Goal: Task Accomplishment & Management: Use online tool/utility

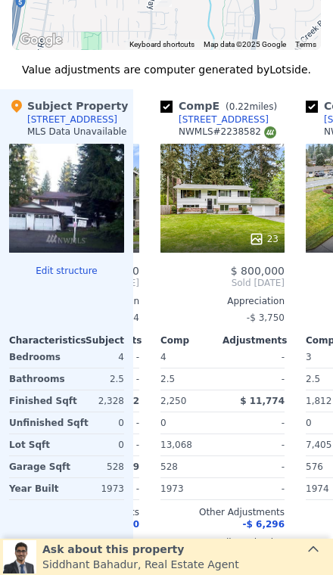
scroll to position [0, 568]
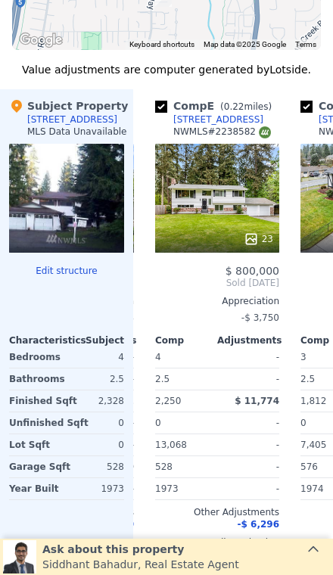
click at [190, 197] on div "23" at bounding box center [217, 198] width 124 height 109
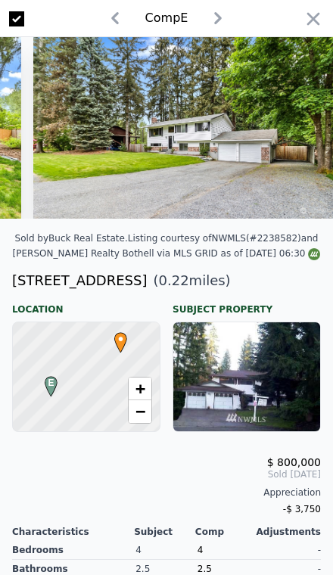
scroll to position [0, 6269]
click at [319, 17] on icon "button" at bounding box center [313, 18] width 21 height 21
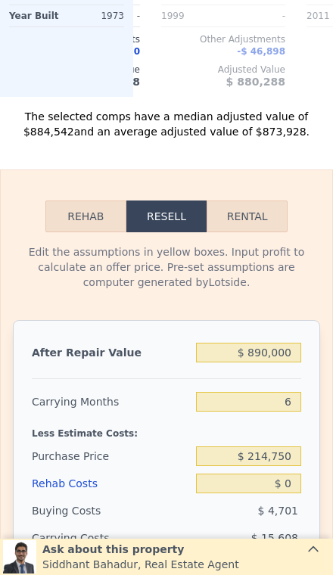
scroll to position [1969, 0]
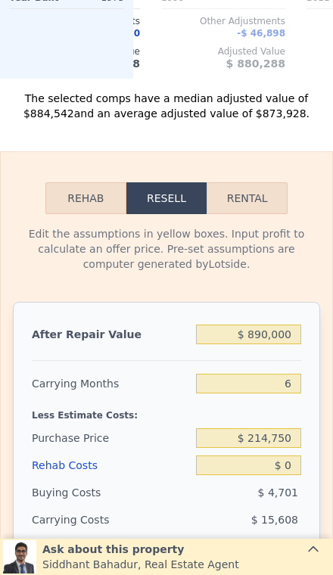
click at [301, 321] on div "After Repair Value $ 890,000 Carrying Months 6 Less Estimate Costs: Purchase Pr…" at bounding box center [166, 512] width 307 height 421
click at [286, 341] on input "$ 890,000" at bounding box center [248, 335] width 105 height 20
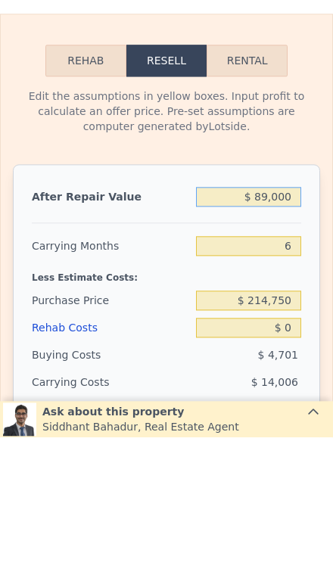
type input "$ 8,900"
type input "-$ 151,337"
type input "$ 890"
type input "-$ 225,581"
type input "$ 89"
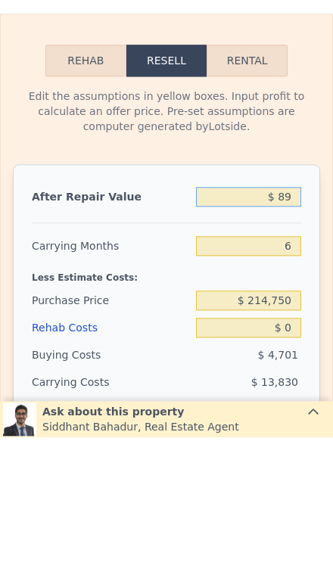
type input "-$ 233,004"
type input "$ 8"
type input "-$ 233,821"
type input "$ 92"
type input "-$ 233,743"
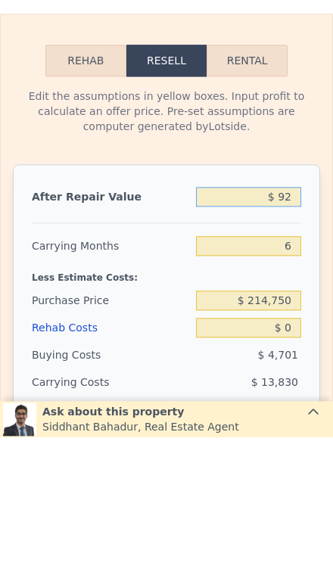
type input "$ 925"
type input "-$ 232,971"
type input "$ 9,250"
type input "-$ 225,256"
type input "$ 925,000"
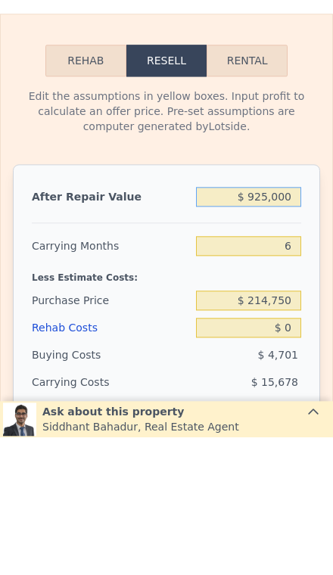
type input "$ 623,526"
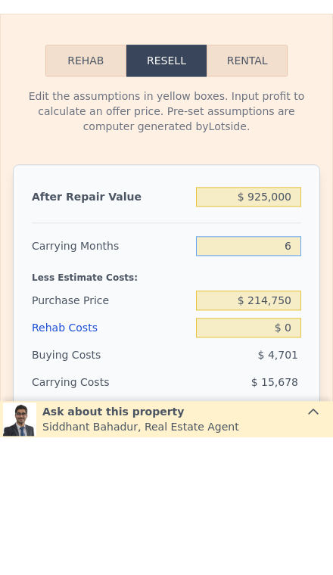
click at [300, 374] on input "6" at bounding box center [248, 384] width 105 height 20
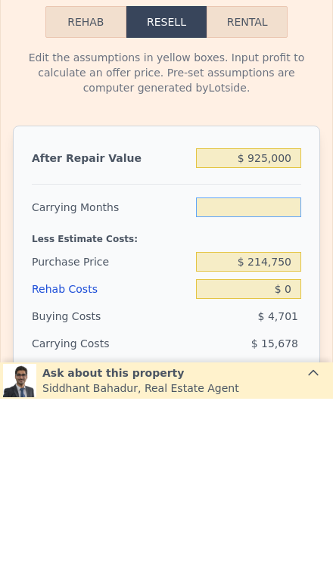
type input "3"
type input "$ 631,365"
type input "3"
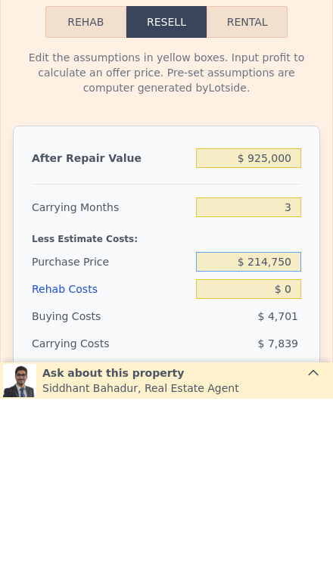
click at [300, 428] on input "$ 214,750" at bounding box center [248, 438] width 105 height 20
click at [294, 428] on input "$ 214,750" at bounding box center [248, 438] width 105 height 20
type input "$ 2"
type input "$ 670,000"
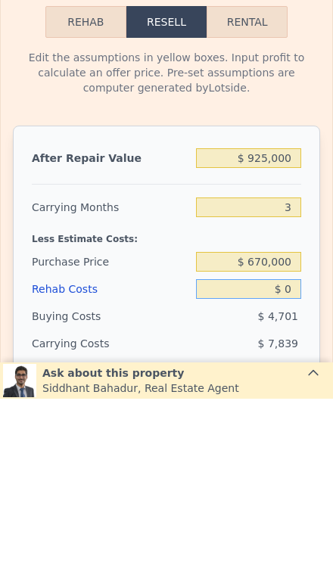
click at [294, 456] on input "$ 0" at bounding box center [248, 466] width 105 height 20
type input "$ 156,389"
type input "$ 60"
type input "$ 156,383"
type input "$ 600"
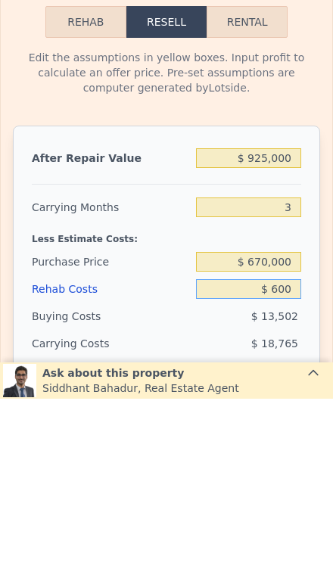
type input "$ 156,328"
type input "$ 6,000"
type input "$ 150,149"
type input "$ 60,000"
type input "$ 93,989"
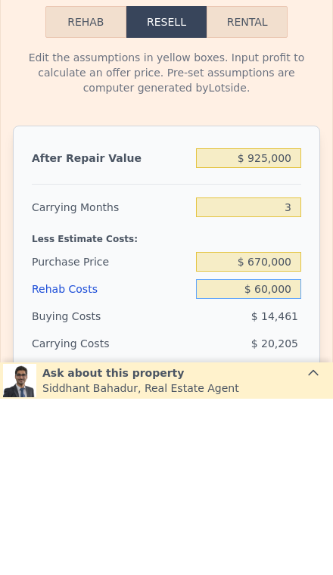
type input "$ 600,000"
type input "-$ 467,611"
type input "$ 60,000"
type input "$ 93,989"
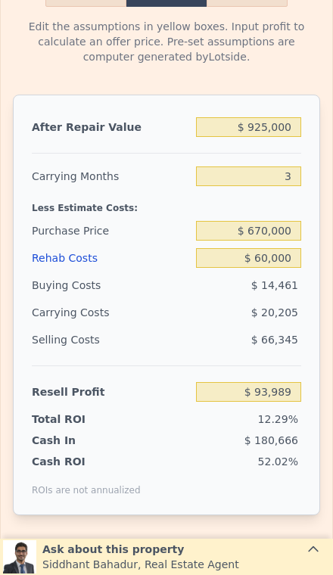
scroll to position [2176, 0]
click at [290, 128] on input "$ 925,000" at bounding box center [248, 127] width 105 height 20
type input "$ 92,500"
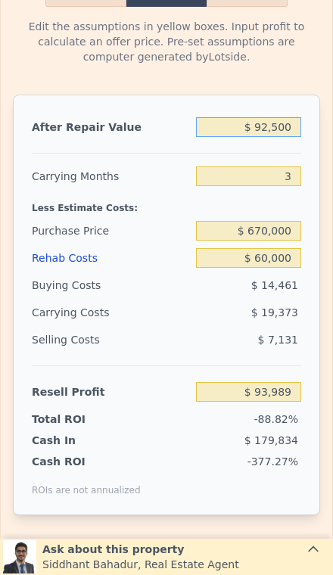
type input "-$ 678,465"
type input "$ 925"
type input "-$ 755,708"
type input "$ 92"
type input "-$ 764,205"
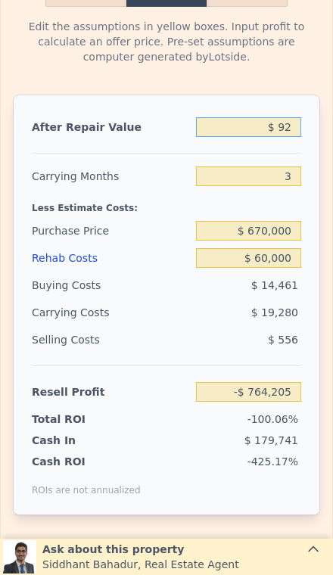
type input "$ 9"
type input "-$ 764,282"
type input "$ 950"
type input "-$ 764,202"
type input "$ 9,500"
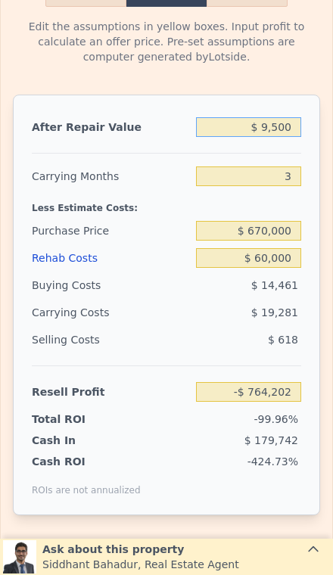
type input "-$ 763,410"
type input "$ 95,000"
type input "-$ 755,478"
type input "$ 950,000"
type input "$ 117,185"
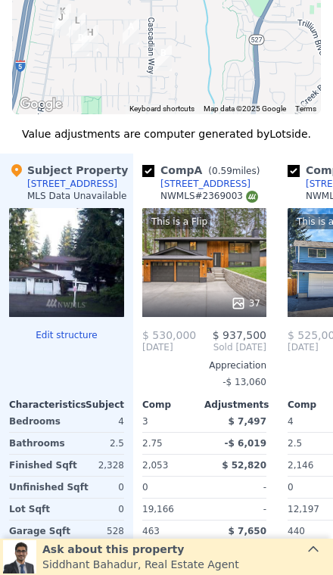
scroll to position [0, 0]
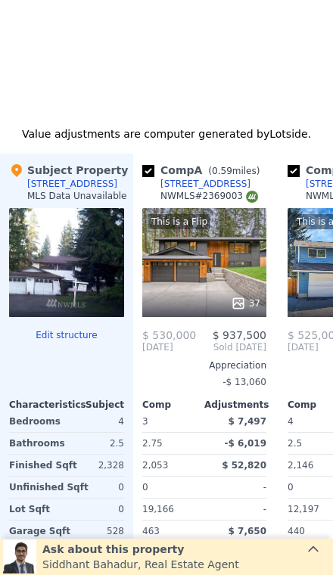
type input "$ 890,000"
type input "6"
type input "$ 0"
type input "$ 591,085"
